Goal: Check status

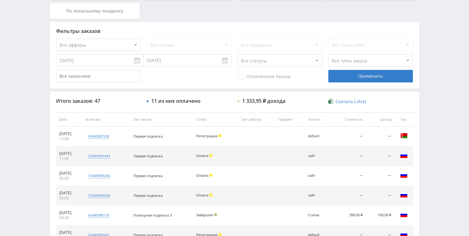
scroll to position [139, 0]
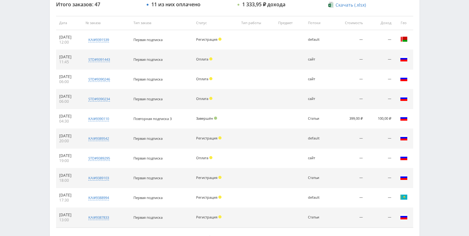
scroll to position [246, 0]
